Goal: Task Accomplishment & Management: Use online tool/utility

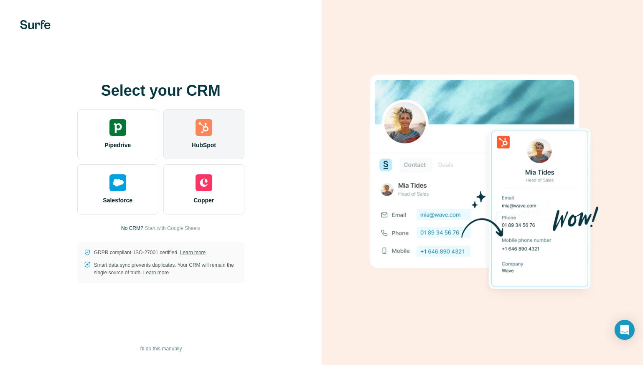
click at [201, 137] on div "HubSpot" at bounding box center [203, 134] width 81 height 50
